Goal: Find specific page/section: Find specific page/section

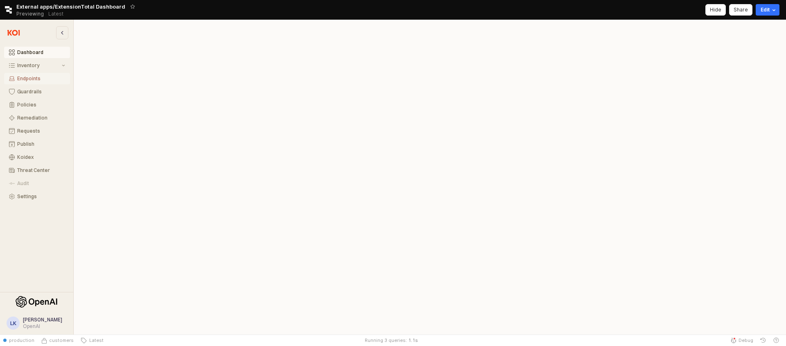
click at [42, 76] on div "Endpoints" at bounding box center [41, 79] width 48 height 6
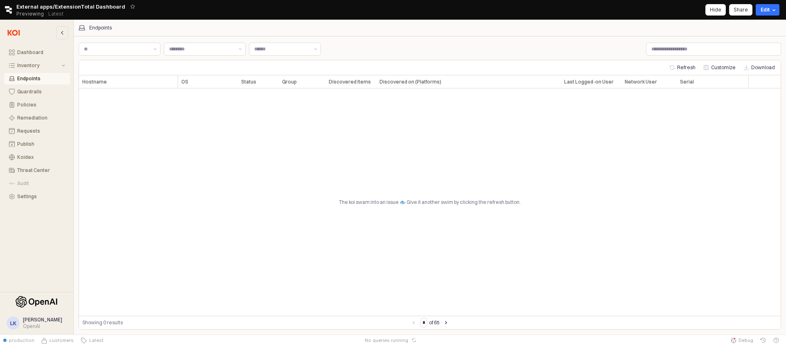
click at [708, 163] on div "The koi swam into an issue 🐟 Give it another swim by clicking the refresh butto…" at bounding box center [430, 201] width 702 height 227
click at [618, 213] on div "The koi swam into an issue 🐟 Give it another swim by clicking the refresh butto…" at bounding box center [430, 201] width 702 height 227
